Goal: Task Accomplishment & Management: Complete application form

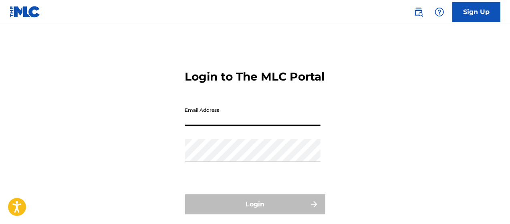
click at [214, 125] on input "Email Address" at bounding box center [252, 114] width 135 height 23
type input "[EMAIL_ADDRESS][DOMAIN_NAME]"
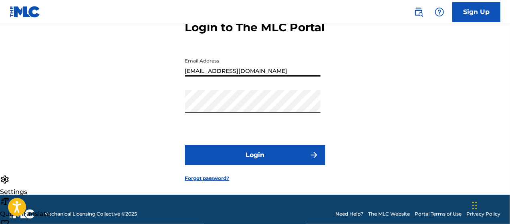
scroll to position [52, 0]
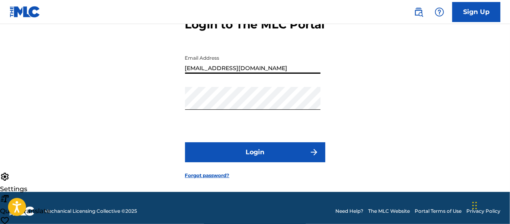
click at [265, 159] on button "Login" at bounding box center [255, 152] width 140 height 20
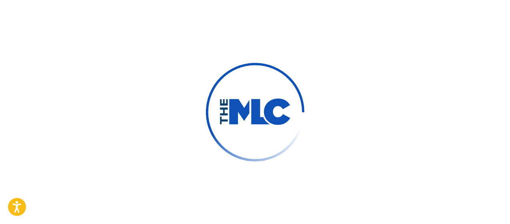
scroll to position [64, 0]
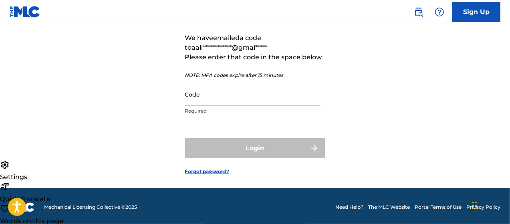
click at [249, 106] on input "Code" at bounding box center [252, 94] width 135 height 23
paste input "221668"
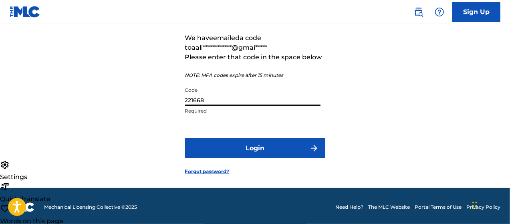
type input "221668"
click at [244, 158] on button "Login" at bounding box center [255, 148] width 140 height 20
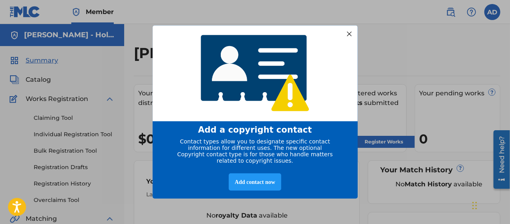
click at [349, 28] on div at bounding box center [349, 33] width 10 height 10
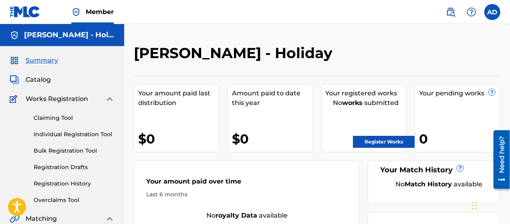
click at [375, 140] on link "Register Works" at bounding box center [384, 142] width 62 height 12
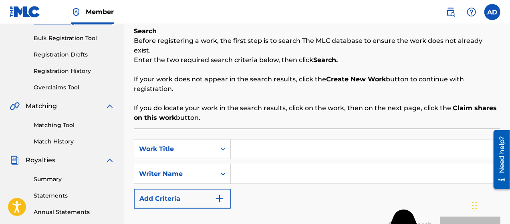
scroll to position [113, 0]
click at [217, 141] on div "Search Form" at bounding box center [223, 148] width 14 height 14
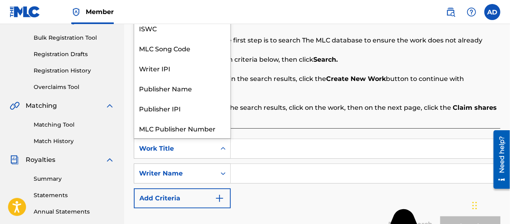
scroll to position [20, 0]
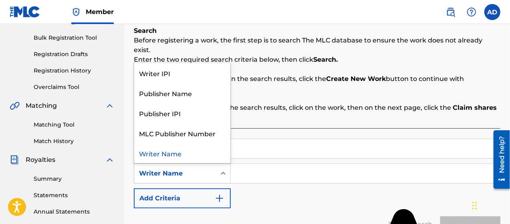
click at [222, 168] on div "Search Form" at bounding box center [223, 173] width 14 height 14
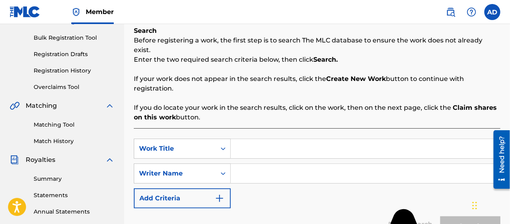
click at [279, 149] on div "SearchWithCriteria4248cc3a-d74b-48ec-acd6-eacb309d1ad8 Work Title SearchWithCri…" at bounding box center [317, 174] width 366 height 70
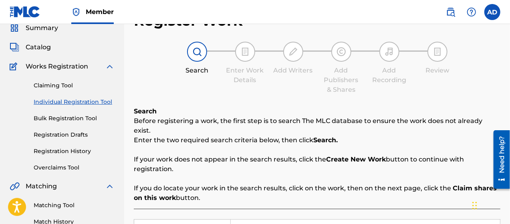
scroll to position [33, 0]
